Goal: Task Accomplishment & Management: Manage account settings

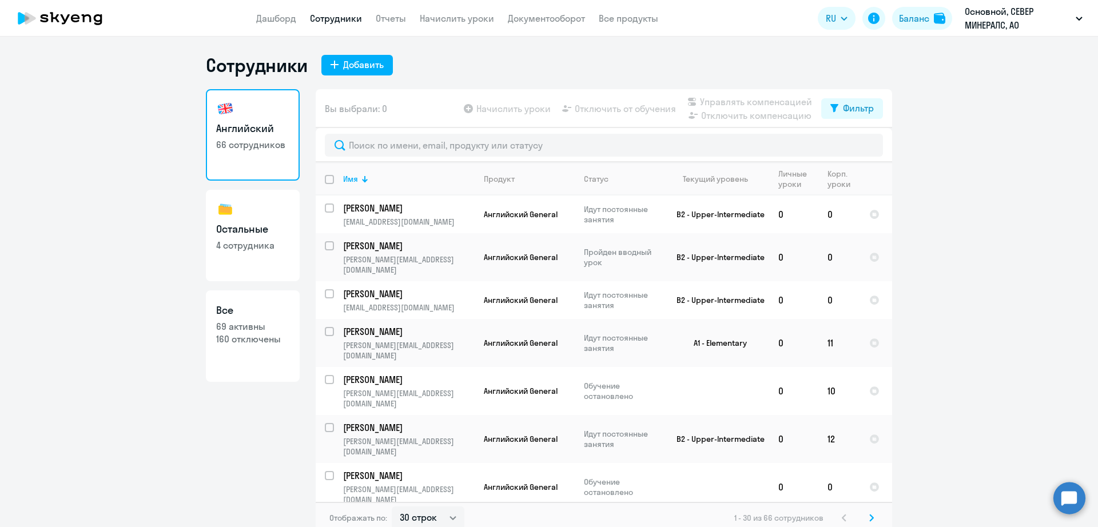
select select "30"
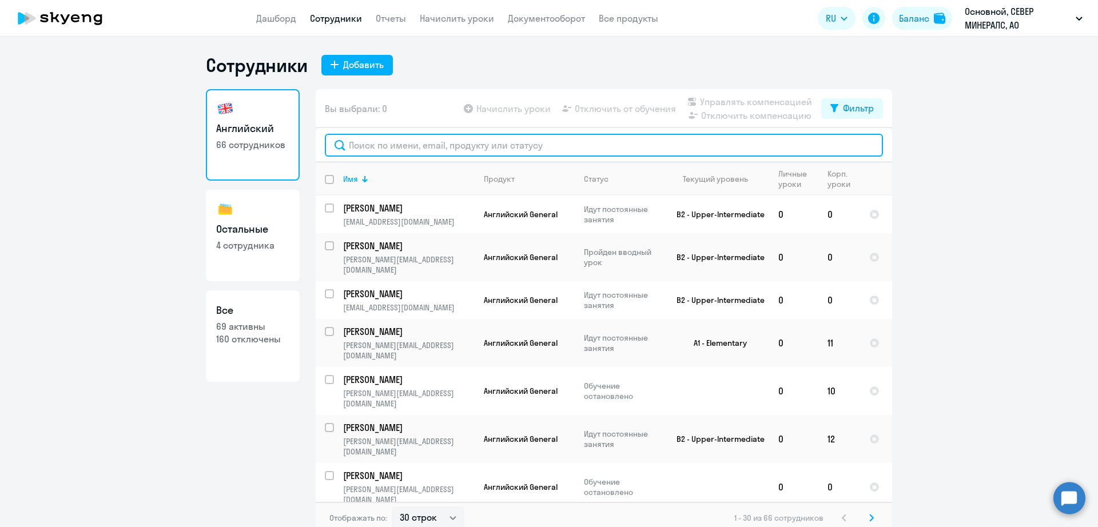
click at [450, 142] on input "text" at bounding box center [604, 145] width 558 height 23
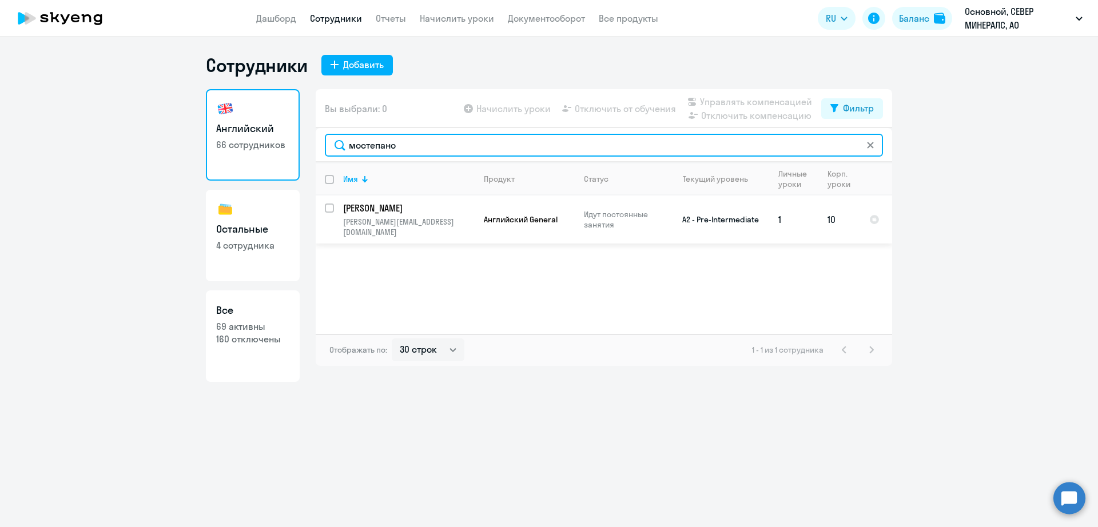
type input "мостепано"
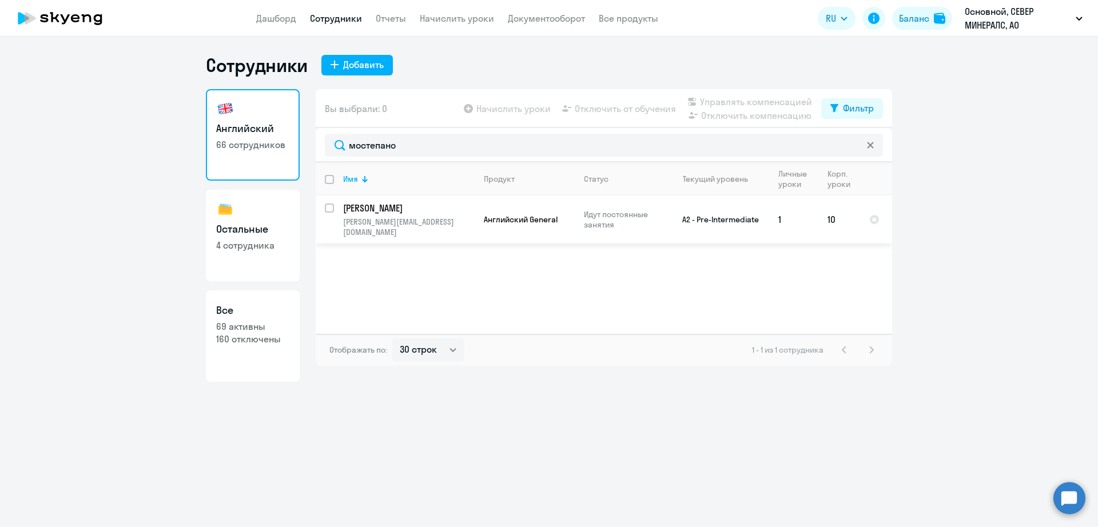
click at [740, 221] on td "A2 - Pre-Intermediate" at bounding box center [716, 220] width 106 height 48
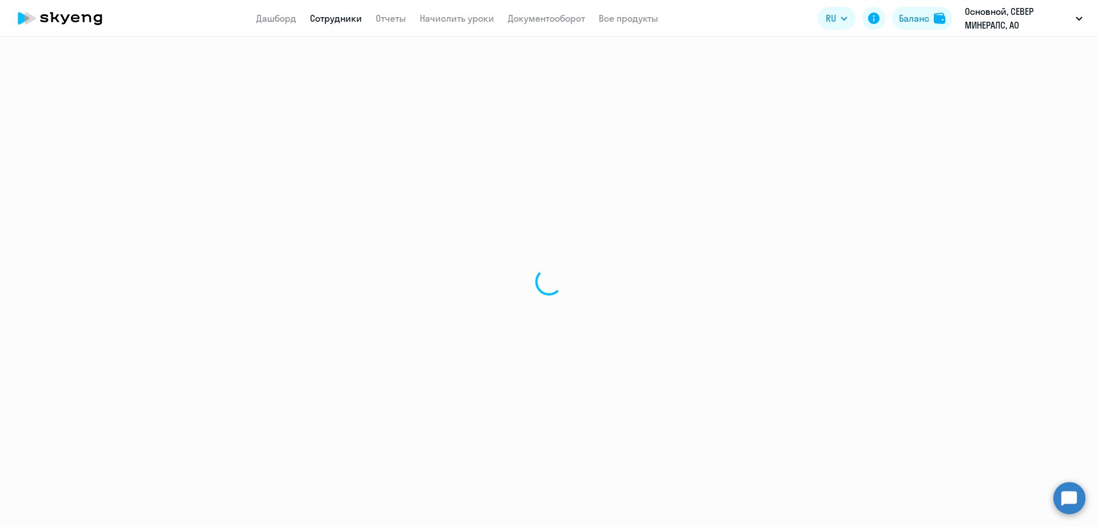
select select "english"
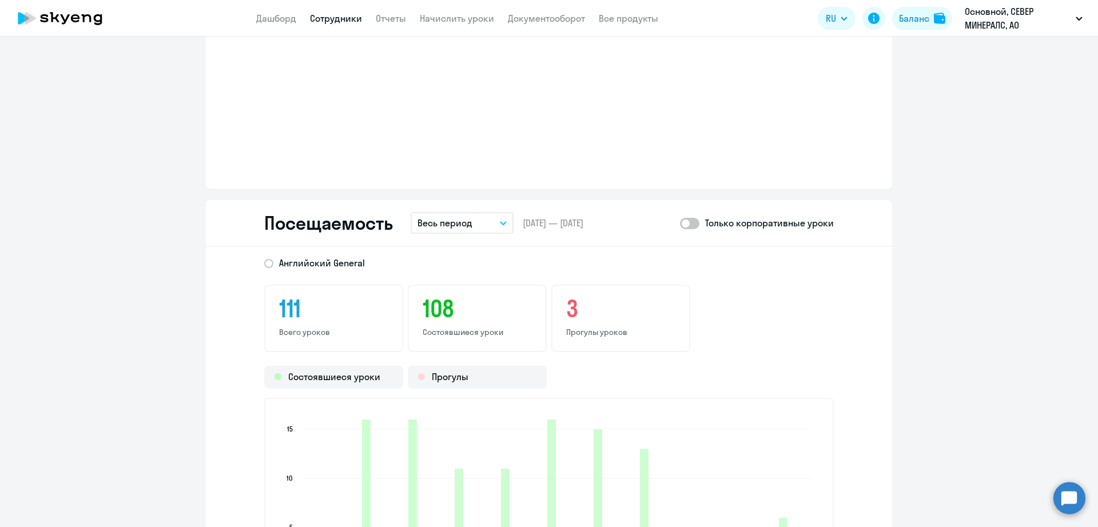
scroll to position [1430, 0]
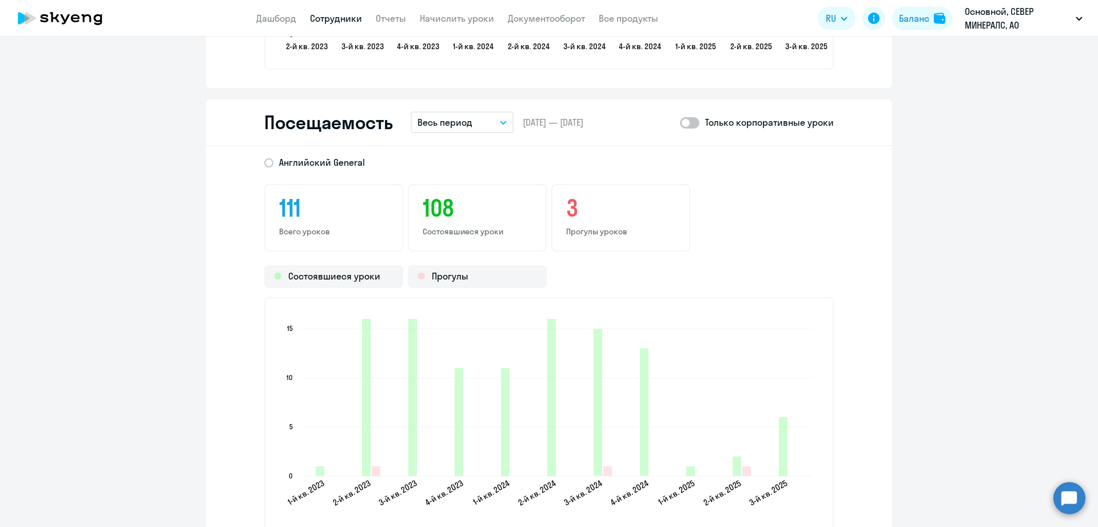
click at [693, 120] on span at bounding box center [689, 122] width 19 height 11
click at [680, 122] on input "checkbox" at bounding box center [679, 122] width 1 height 1
checkbox input "true"
click at [472, 117] on button "Весь период" at bounding box center [462, 123] width 103 height 22
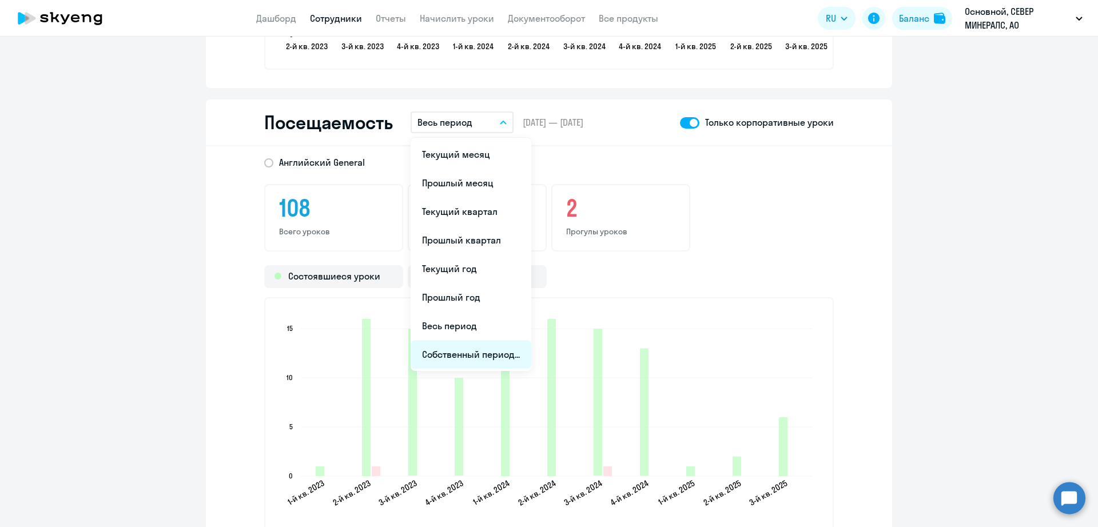
click at [490, 352] on li "Собственный период..." at bounding box center [471, 354] width 121 height 29
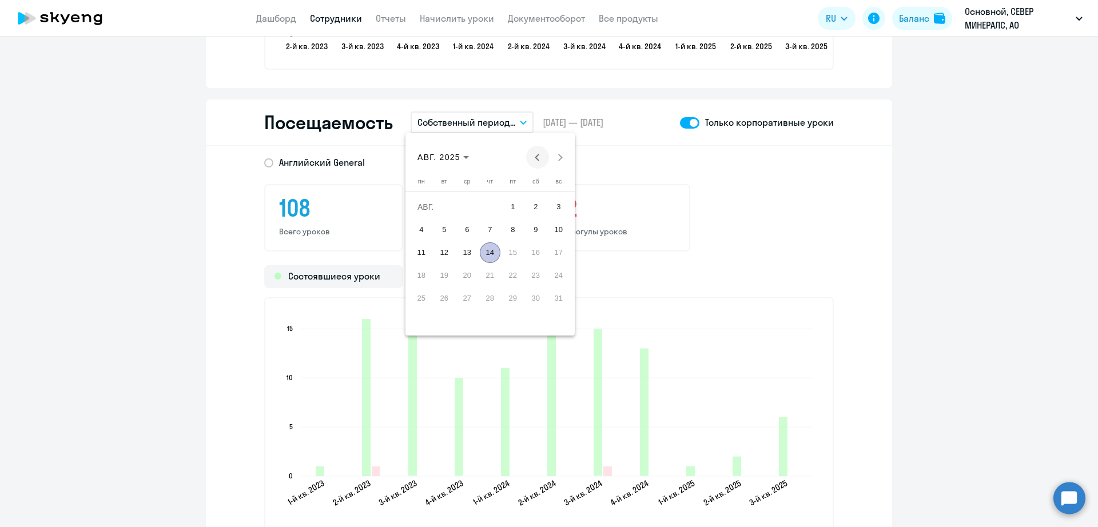
click at [538, 160] on button "Previous month" at bounding box center [537, 157] width 23 height 23
click at [537, 295] on span "26" at bounding box center [536, 298] width 21 height 21
click at [555, 162] on span "Next month" at bounding box center [560, 157] width 23 height 23
click at [495, 253] on span "14" at bounding box center [490, 252] width 21 height 21
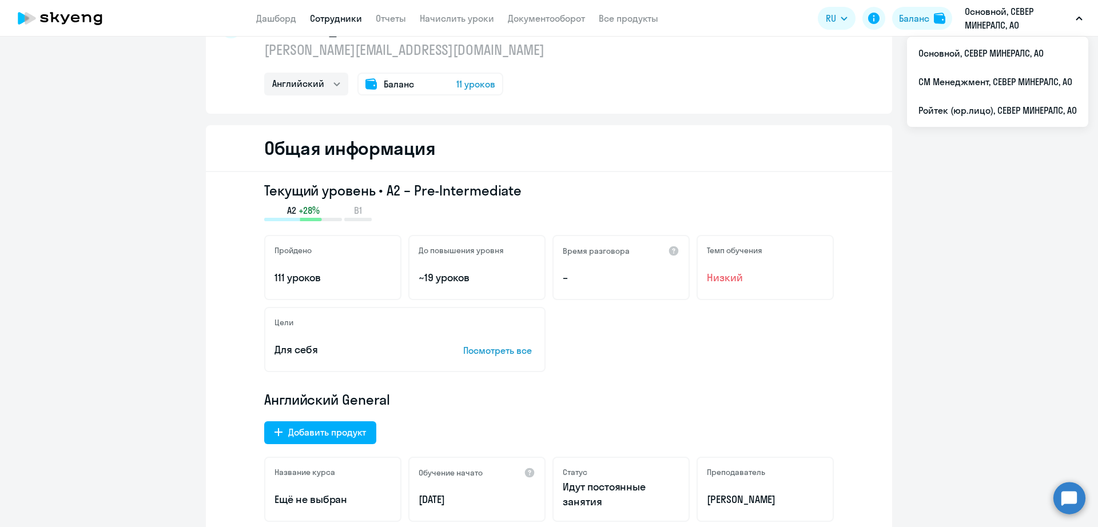
scroll to position [0, 0]
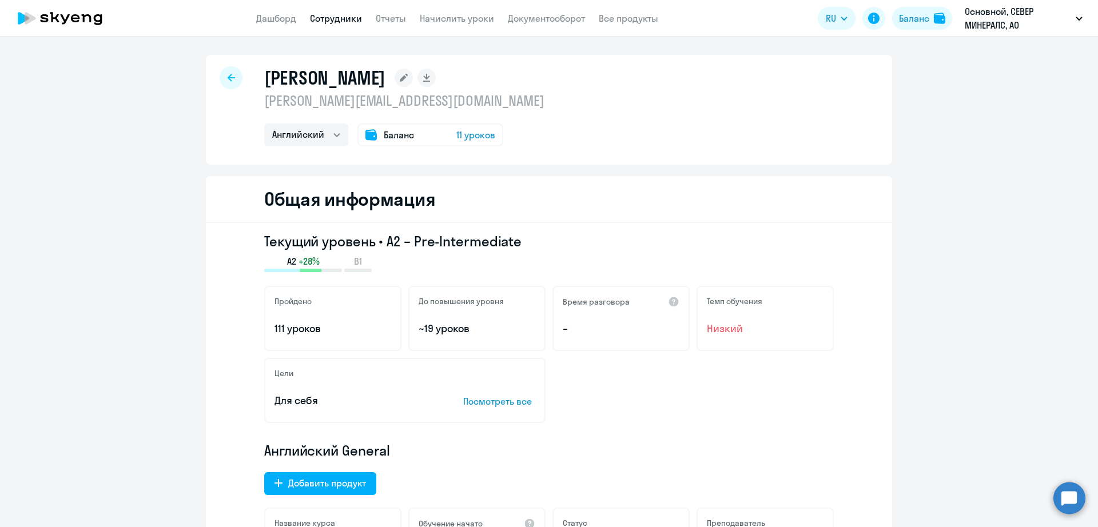
click at [346, 20] on link "Сотрудники" at bounding box center [336, 18] width 52 height 11
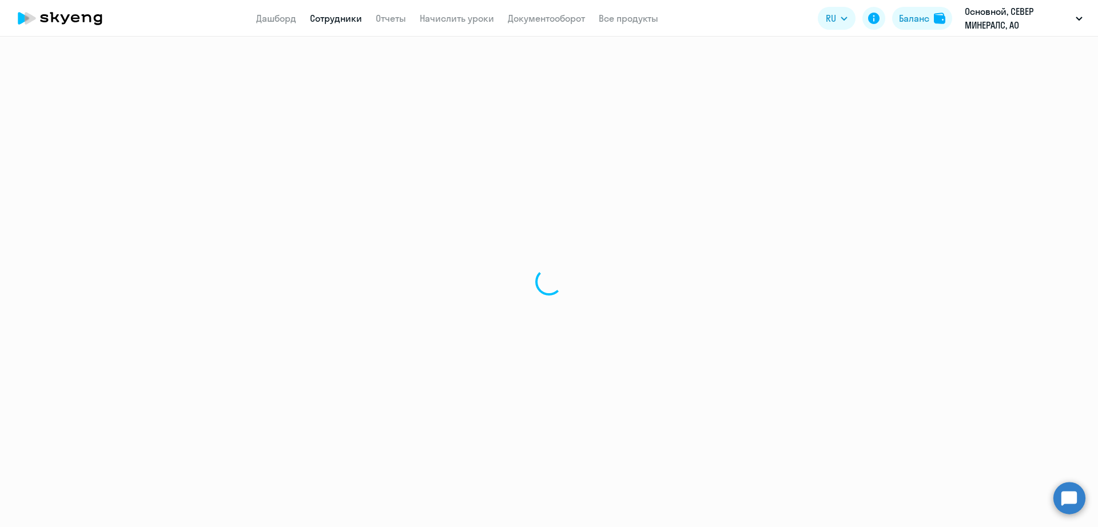
select select "30"
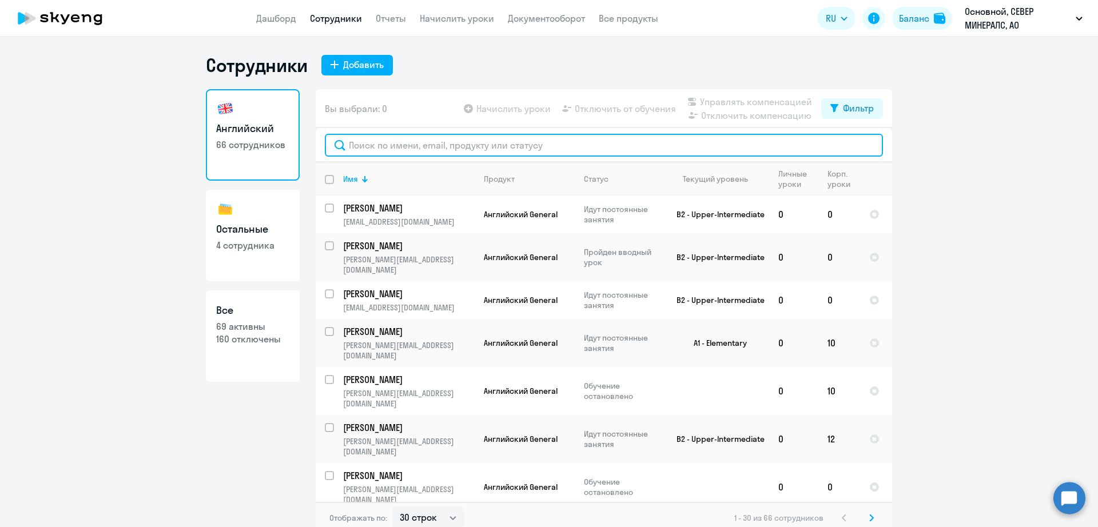
click at [545, 142] on input "text" at bounding box center [604, 145] width 558 height 23
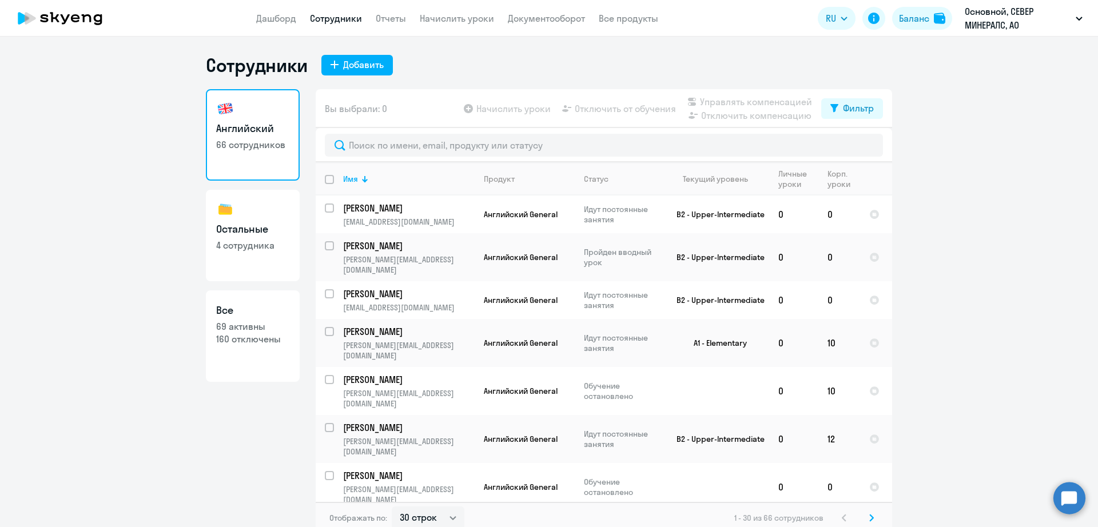
click at [415, 19] on nav "Дашборд Сотрудники Отчеты Начислить уроки Документооборот Все продукты" at bounding box center [457, 18] width 402 height 14
click at [432, 22] on link "Начислить уроки" at bounding box center [457, 18] width 74 height 11
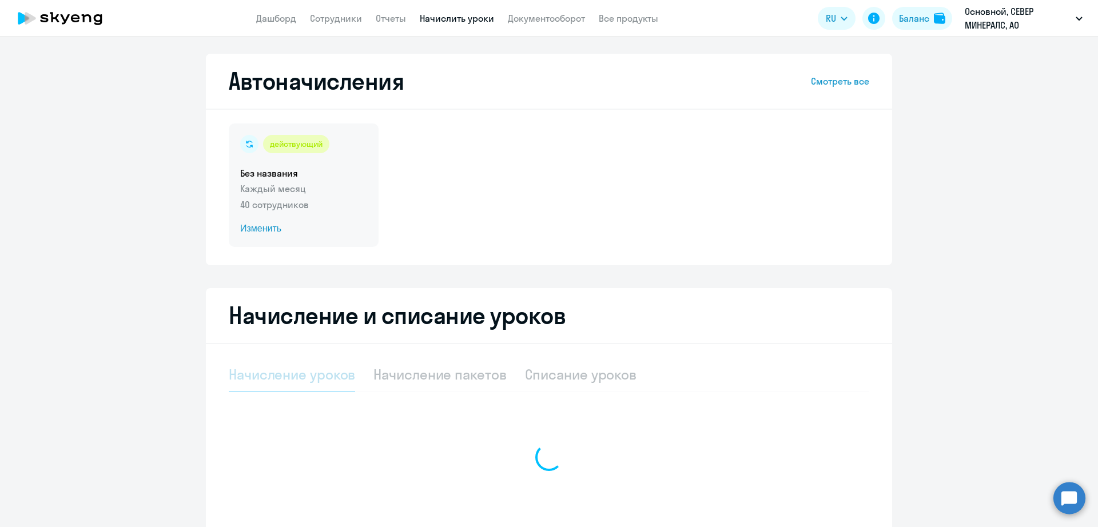
select select "10"
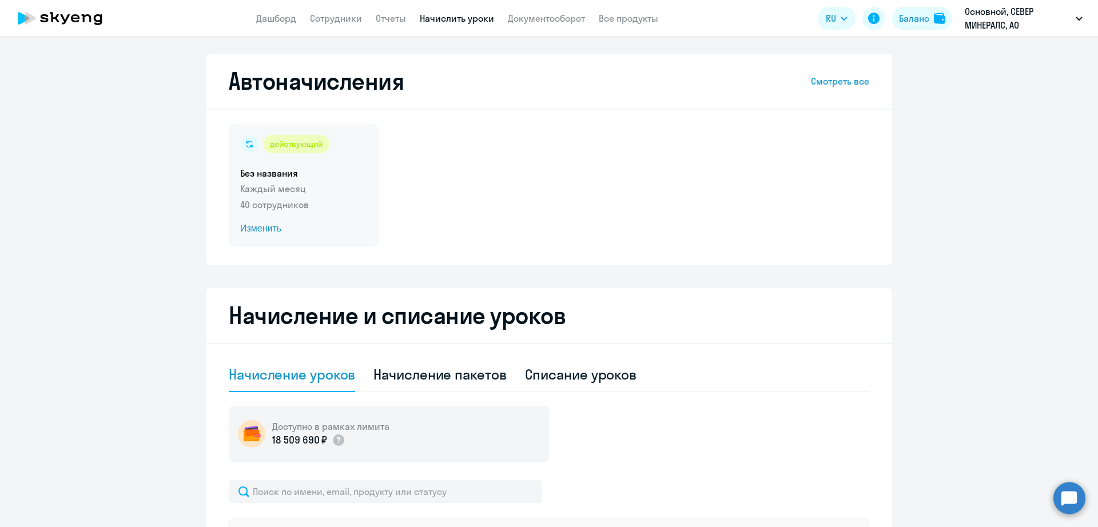
click at [255, 234] on span "Изменить" at bounding box center [303, 229] width 127 height 14
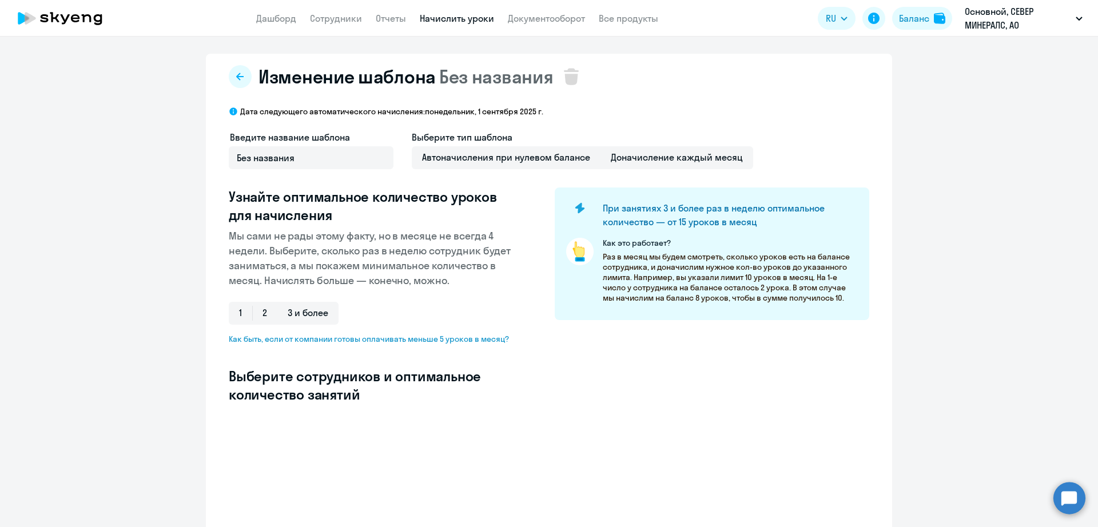
select select "10"
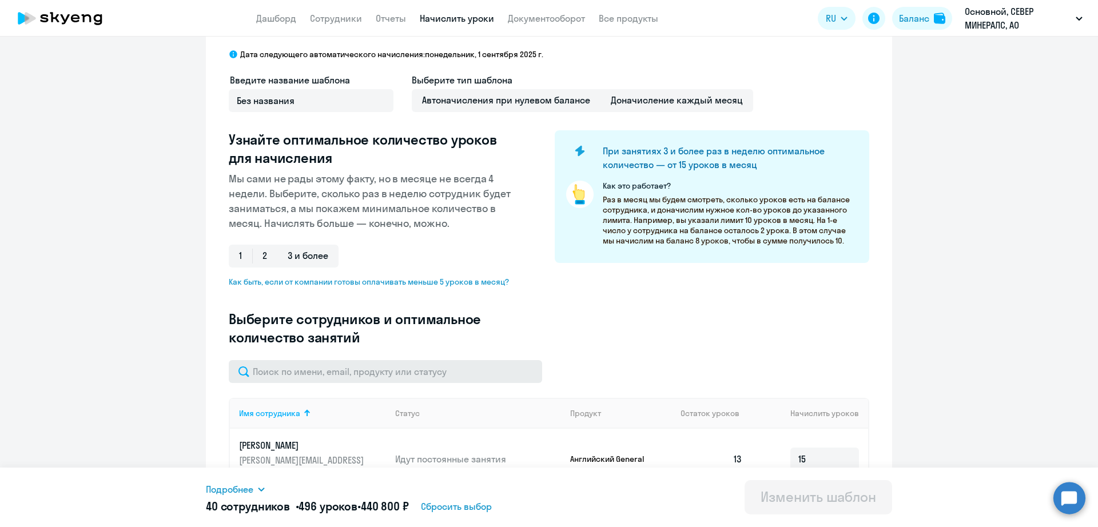
scroll to position [143, 0]
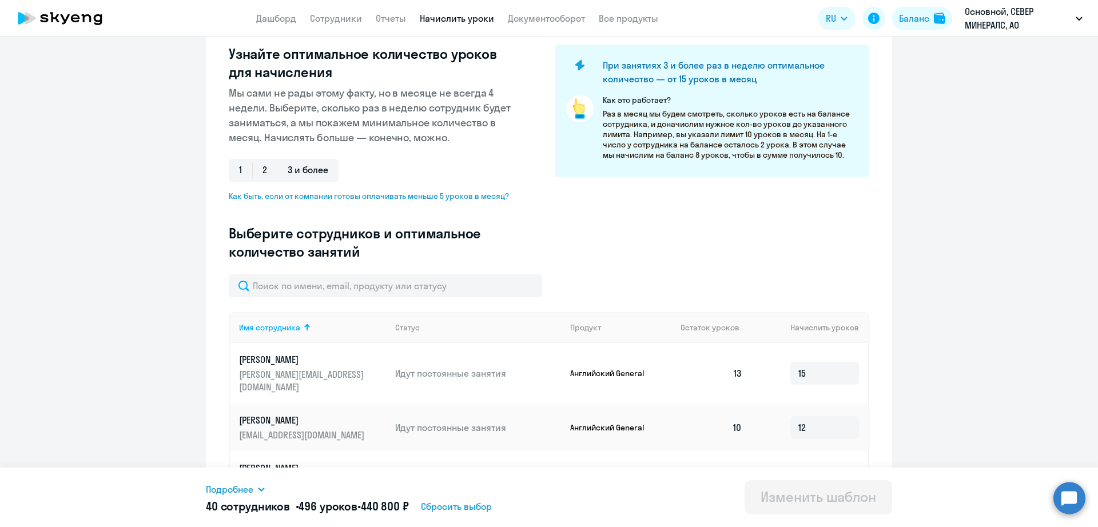
click at [373, 289] on input "text" at bounding box center [385, 285] width 313 height 23
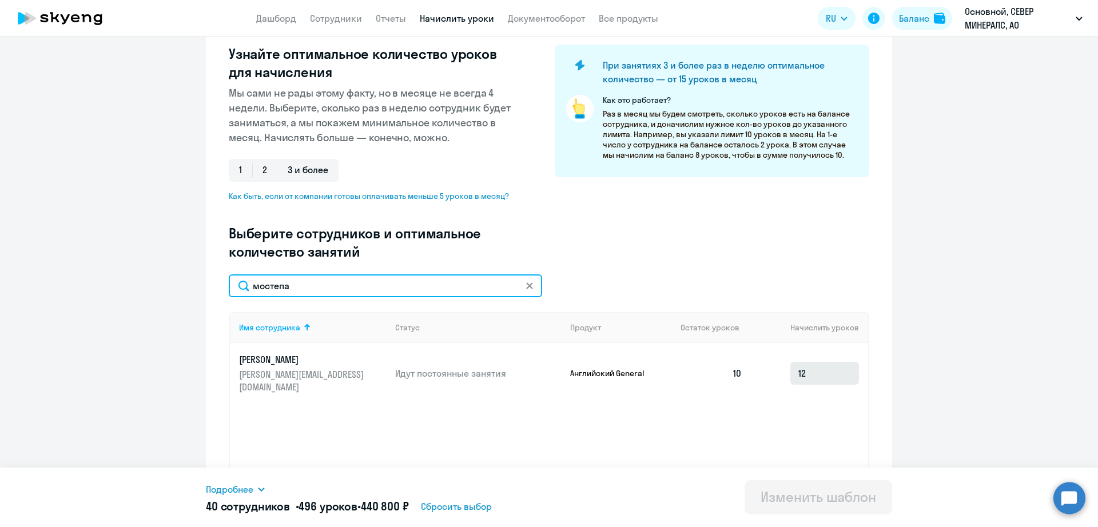
type input "мостепа"
drag, startPoint x: 819, startPoint y: 371, endPoint x: 751, endPoint y: 371, distance: 68.6
click at [751, 371] on td "12" at bounding box center [809, 373] width 117 height 61
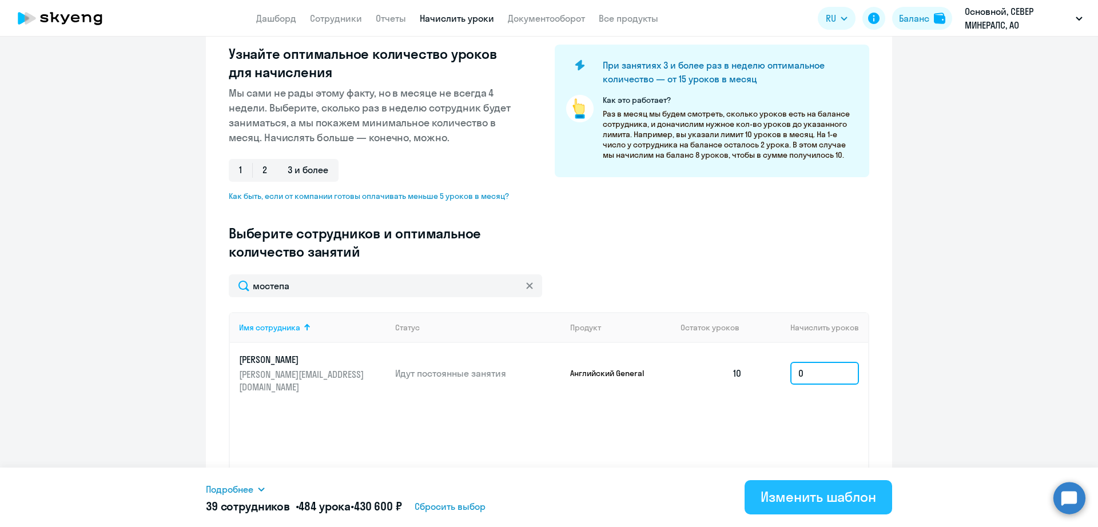
type input "0"
click at [798, 507] on button "Изменить шаблон" at bounding box center [819, 497] width 148 height 34
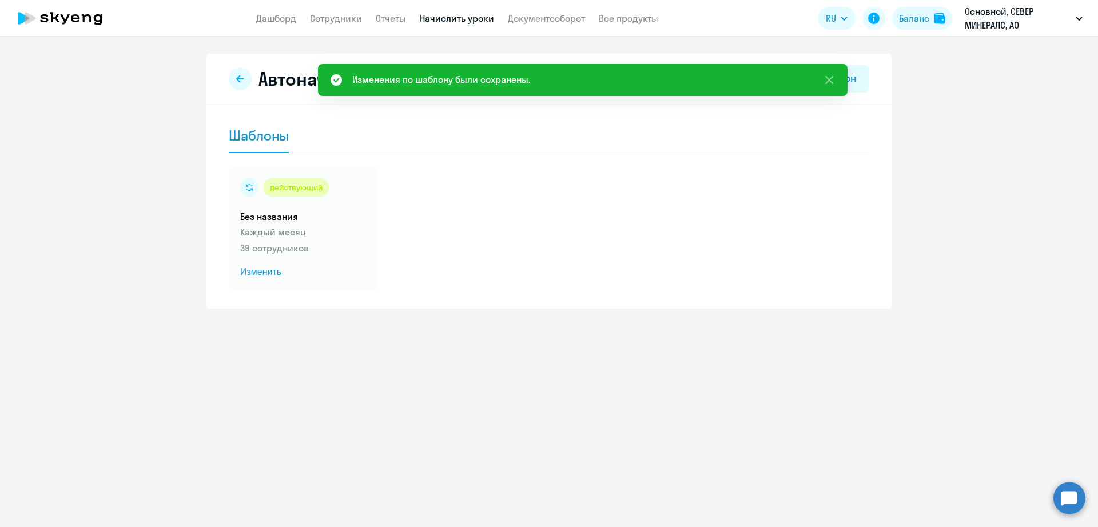
click at [973, 225] on ng-component "Автоначисления Новый шаблон Шаблоны действующий Без названия Каждый месяц 39 со…" at bounding box center [549, 181] width 1098 height 255
click at [828, 78] on icon at bounding box center [829, 80] width 14 height 14
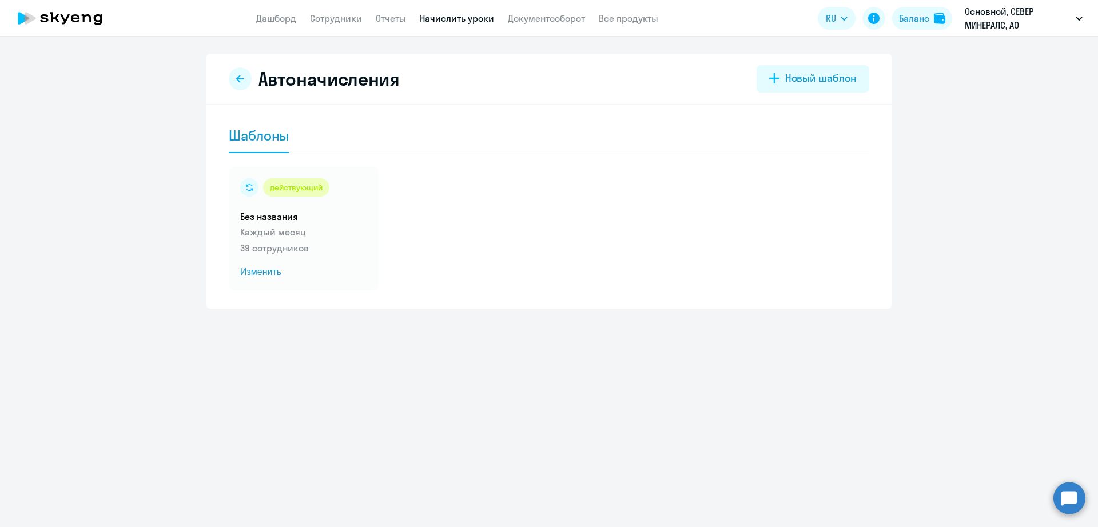
click at [452, 14] on link "Начислить уроки" at bounding box center [457, 18] width 74 height 11
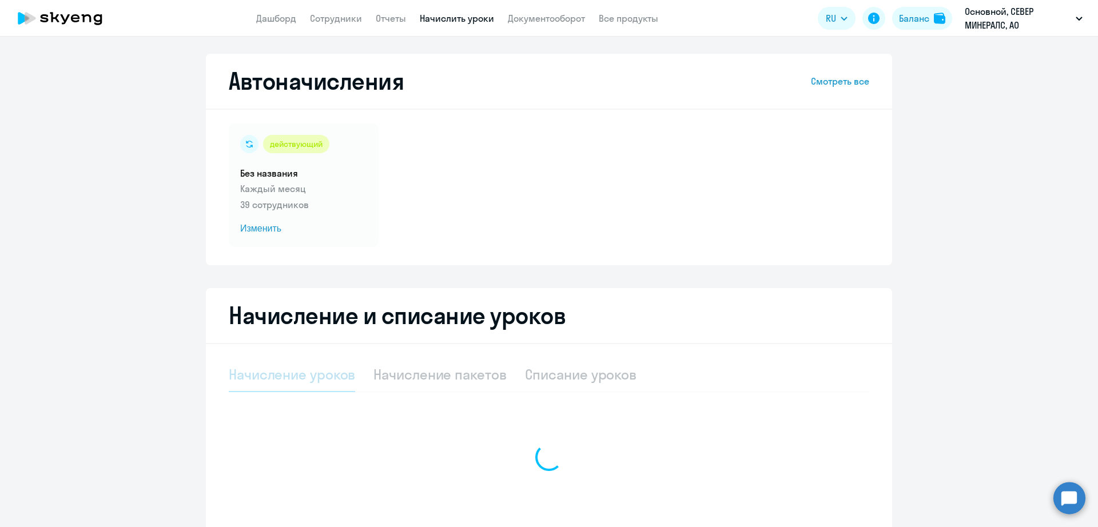
select select "10"
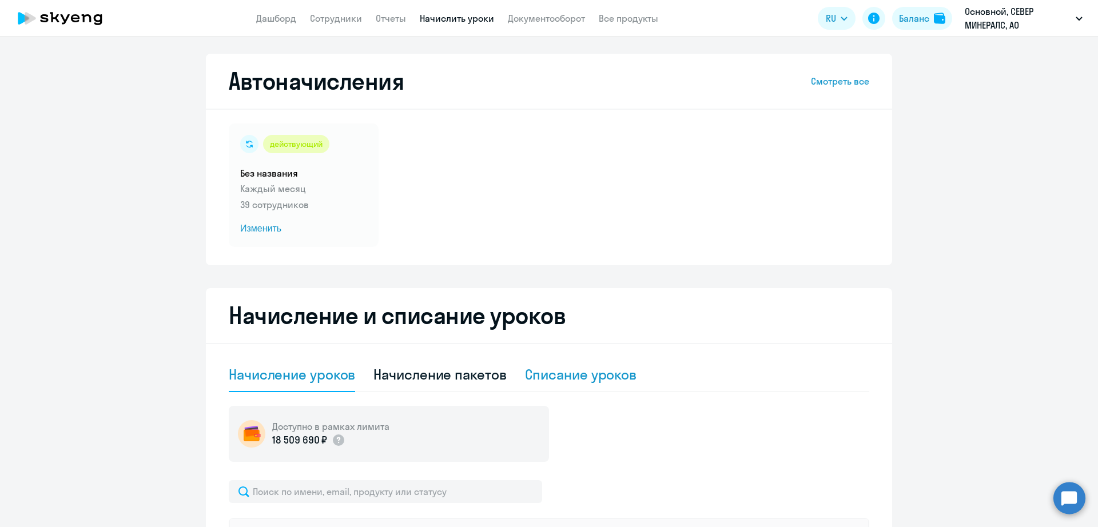
click at [551, 384] on div "Списание уроков" at bounding box center [581, 375] width 112 height 34
select select "10"
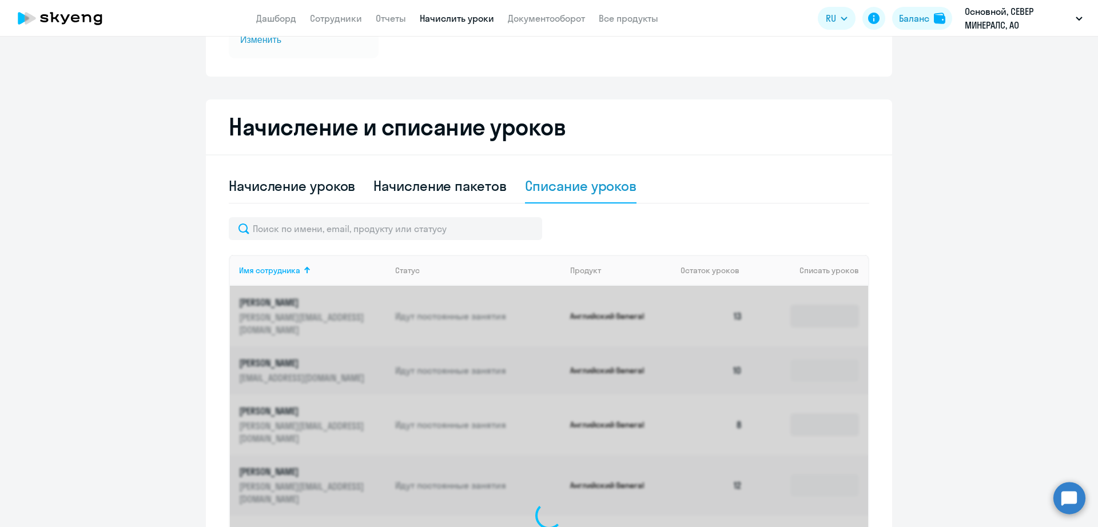
scroll to position [357, 0]
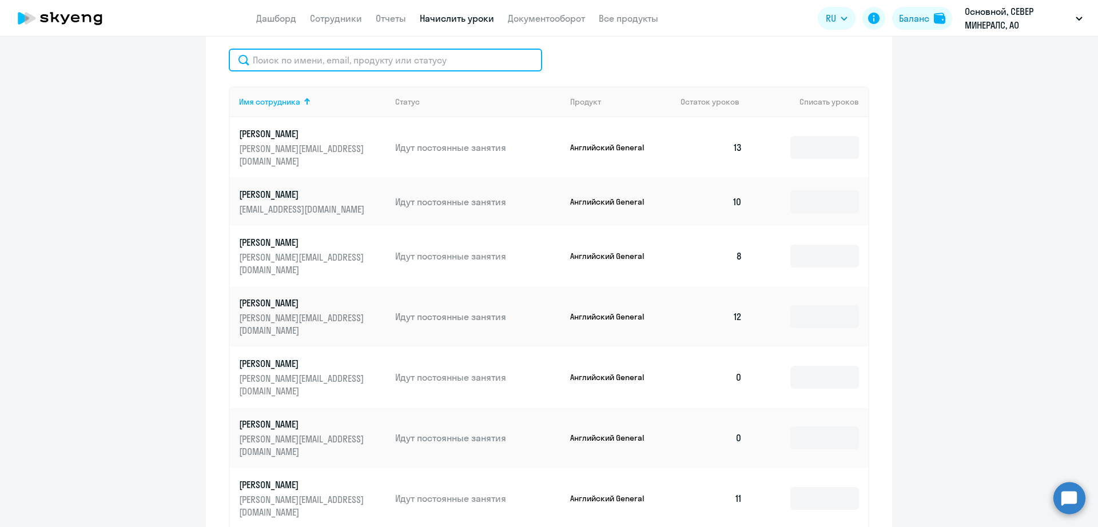
click at [306, 67] on input "text" at bounding box center [385, 60] width 313 height 23
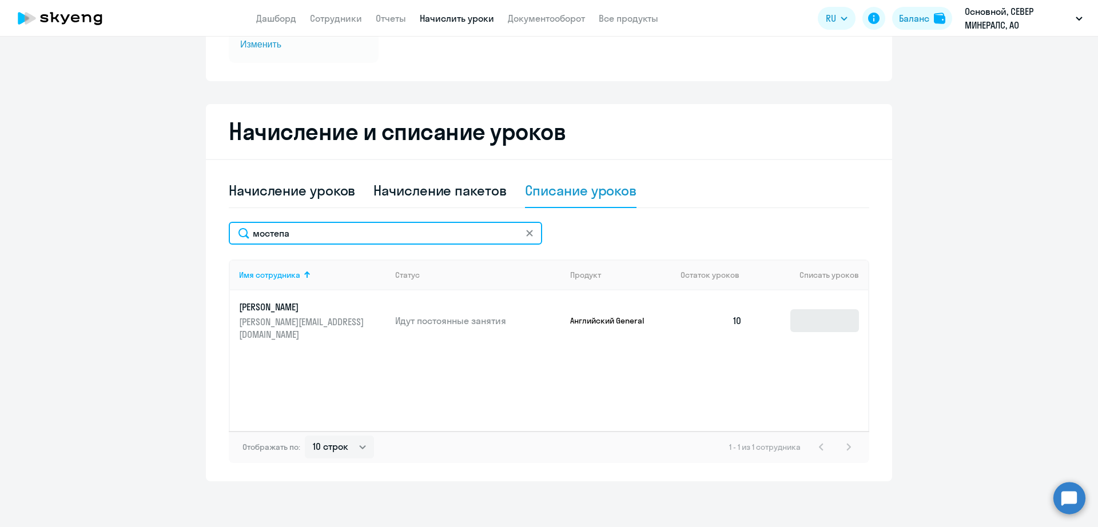
type input "мостепа"
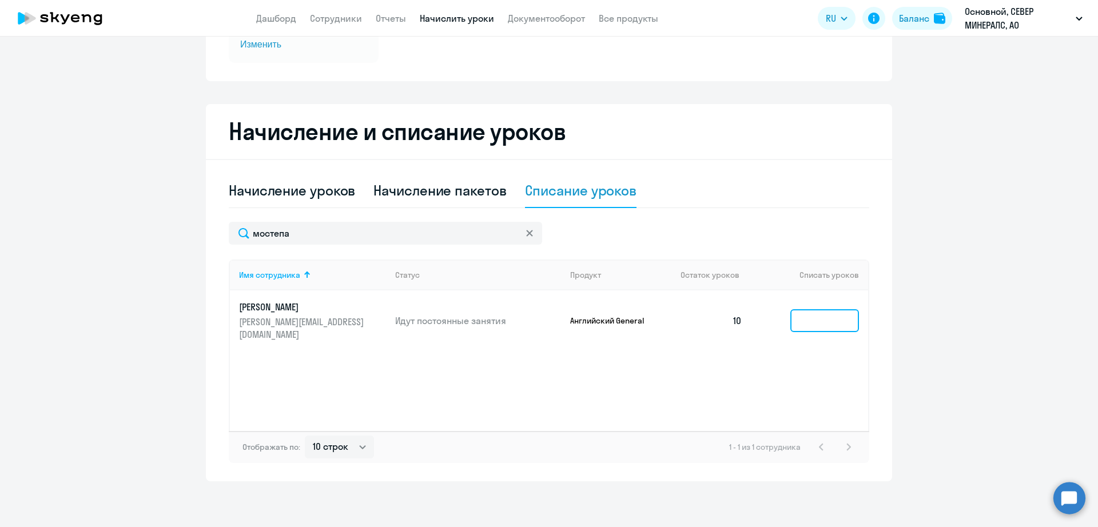
click at [801, 313] on input at bounding box center [824, 320] width 69 height 23
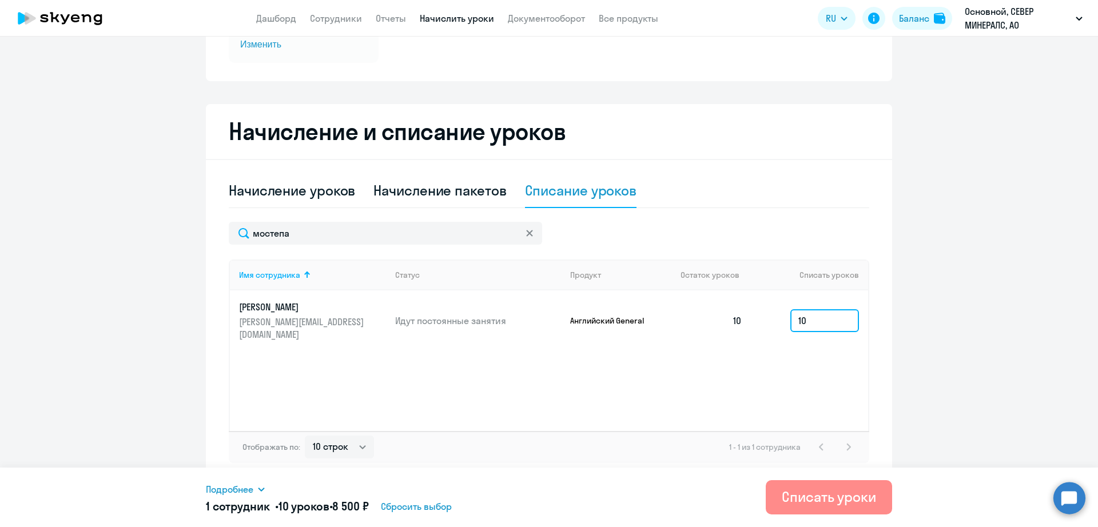
type input "10"
click at [829, 493] on div "Списать уроки" at bounding box center [829, 497] width 94 height 18
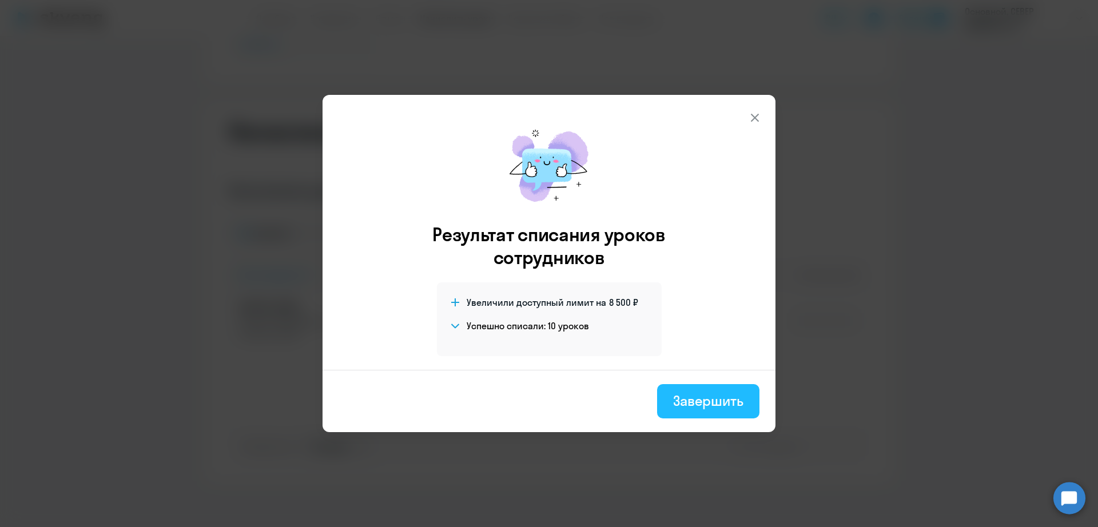
click at [718, 395] on div "Завершить" at bounding box center [708, 401] width 70 height 18
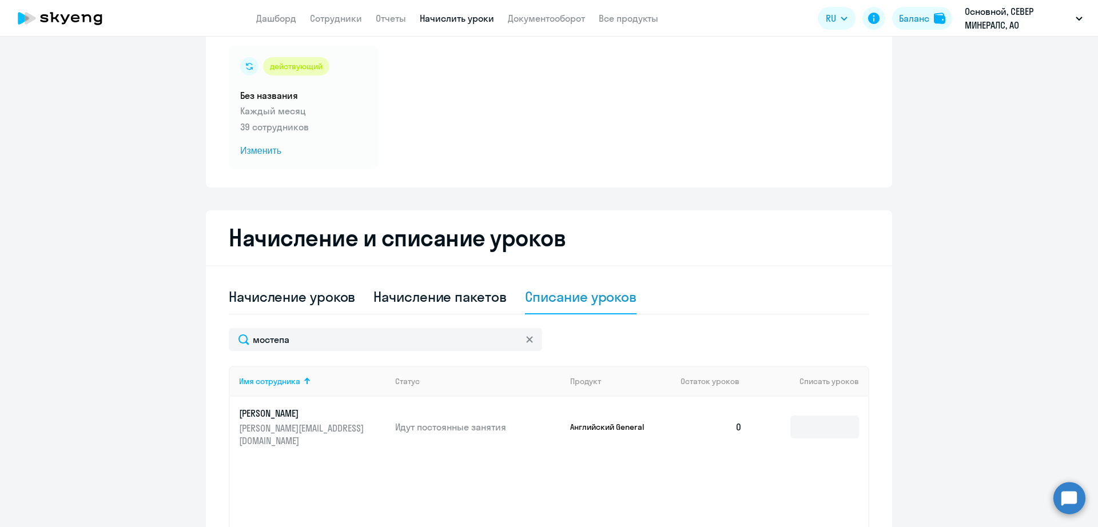
scroll to position [0, 0]
